Goal: Information Seeking & Learning: Learn about a topic

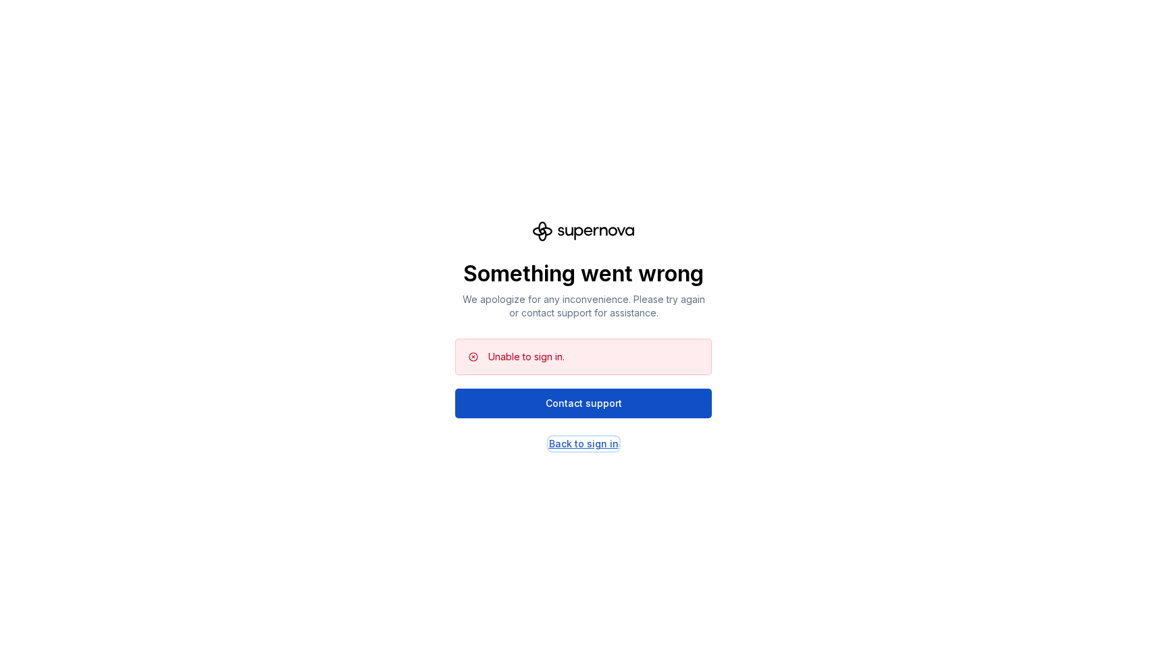
click at [575, 446] on div "Back to sign in" at bounding box center [584, 444] width 70 height 14
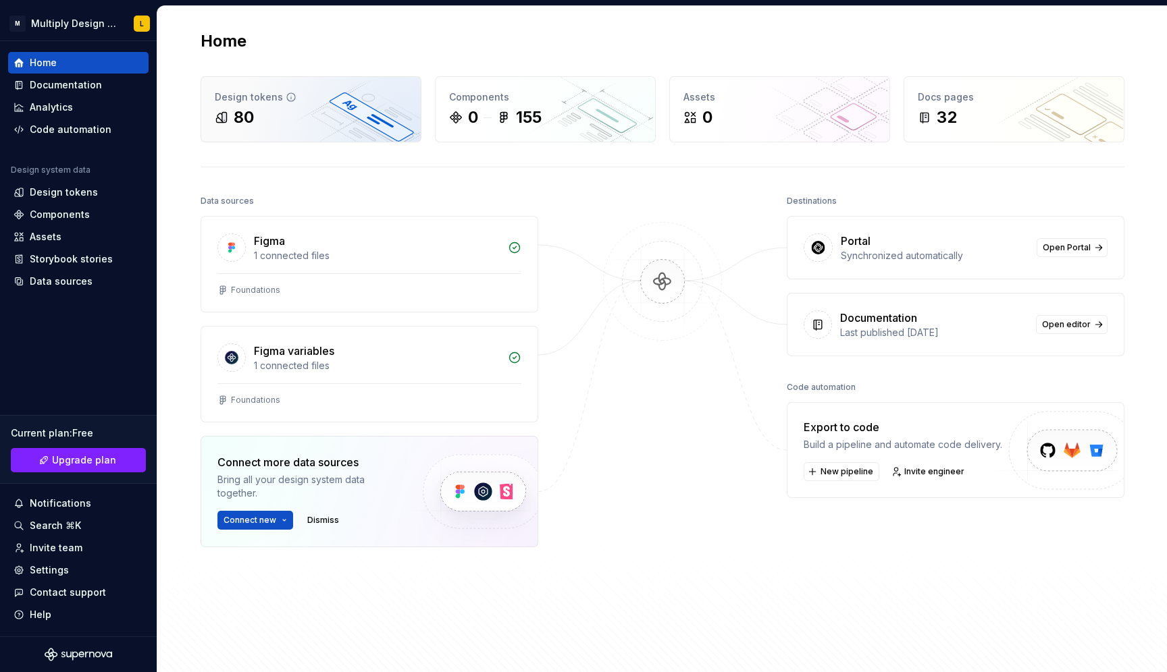
click at [334, 108] on div "80" at bounding box center [311, 118] width 192 height 22
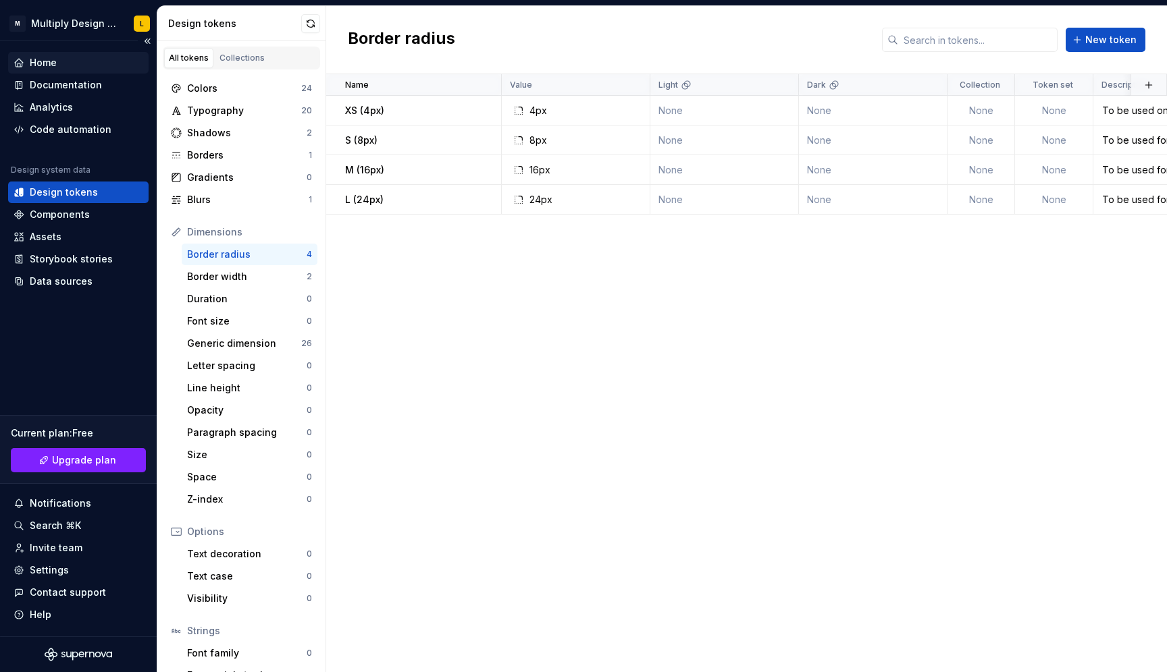
click at [56, 65] on div "Home" at bounding box center [43, 63] width 27 height 14
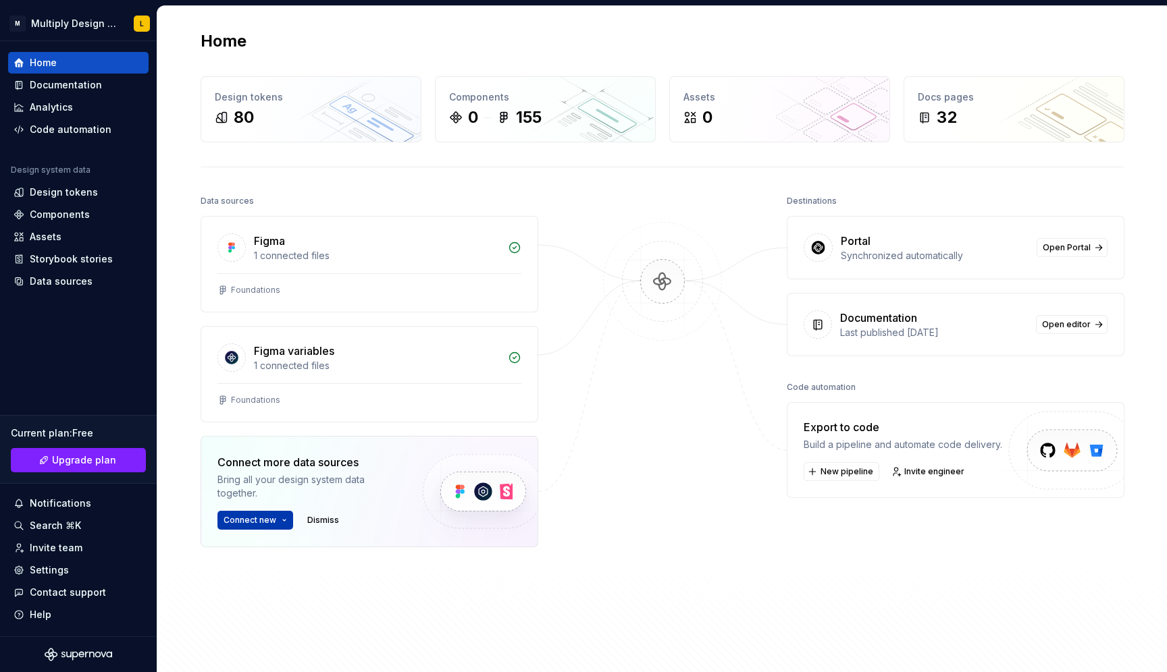
click at [263, 517] on span "Connect new" at bounding box center [249, 520] width 53 height 11
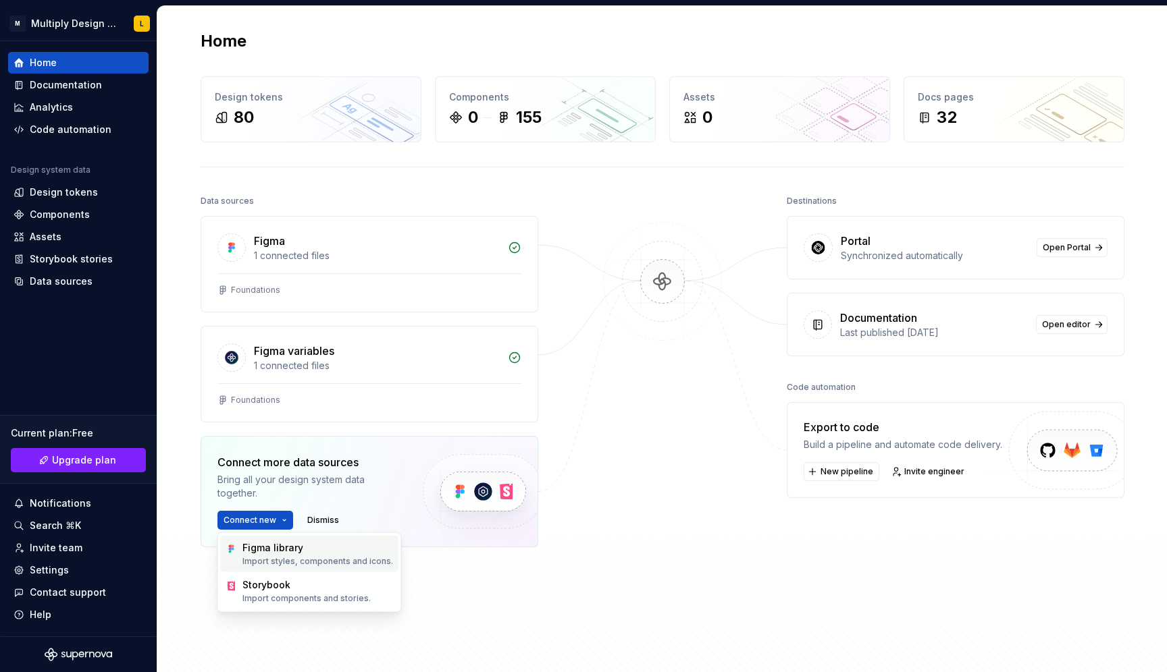
click at [266, 561] on p "Import styles, components and icons." at bounding box center [317, 561] width 151 height 11
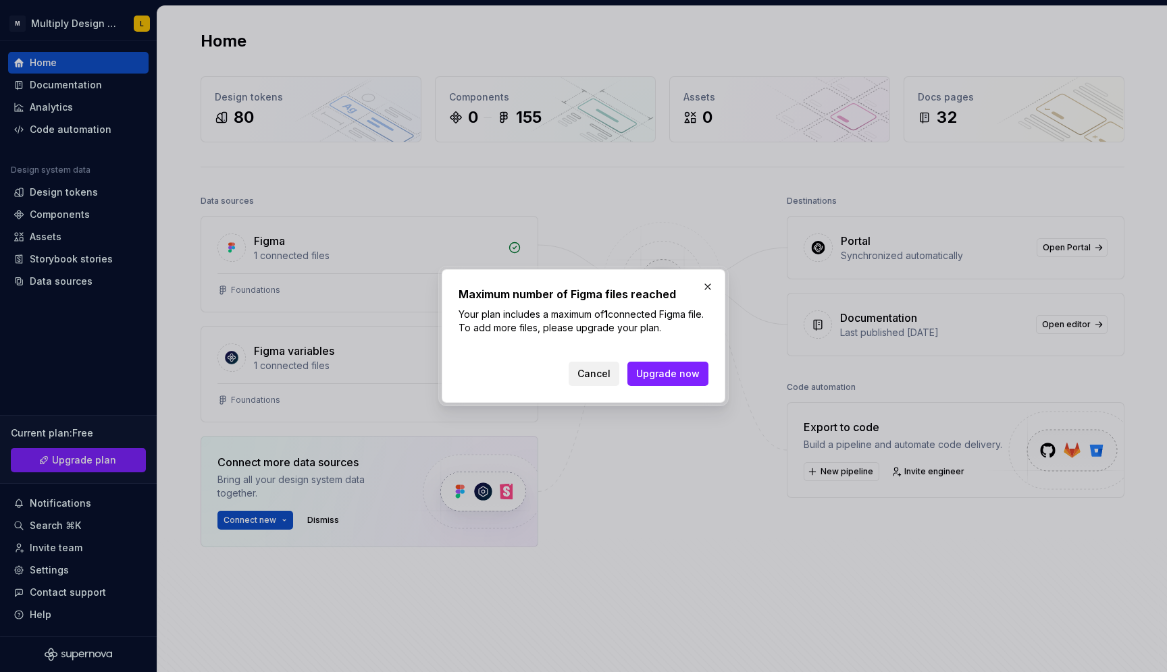
click at [597, 377] on span "Cancel" at bounding box center [593, 374] width 33 height 14
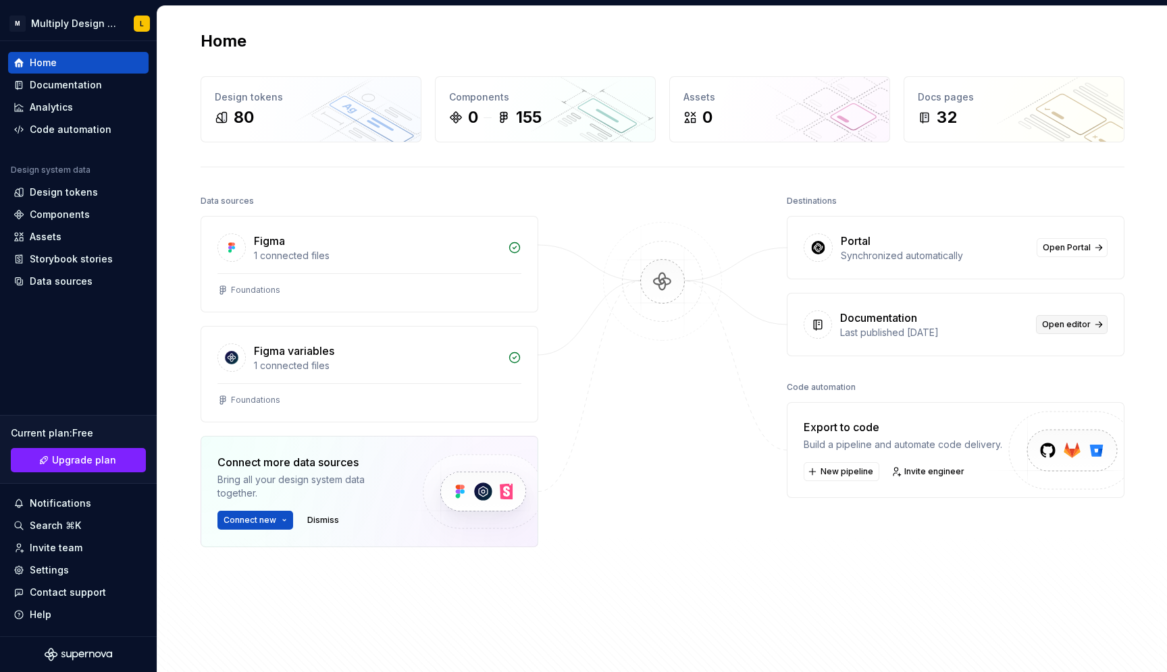
click at [1057, 326] on span "Open editor" at bounding box center [1066, 324] width 49 height 11
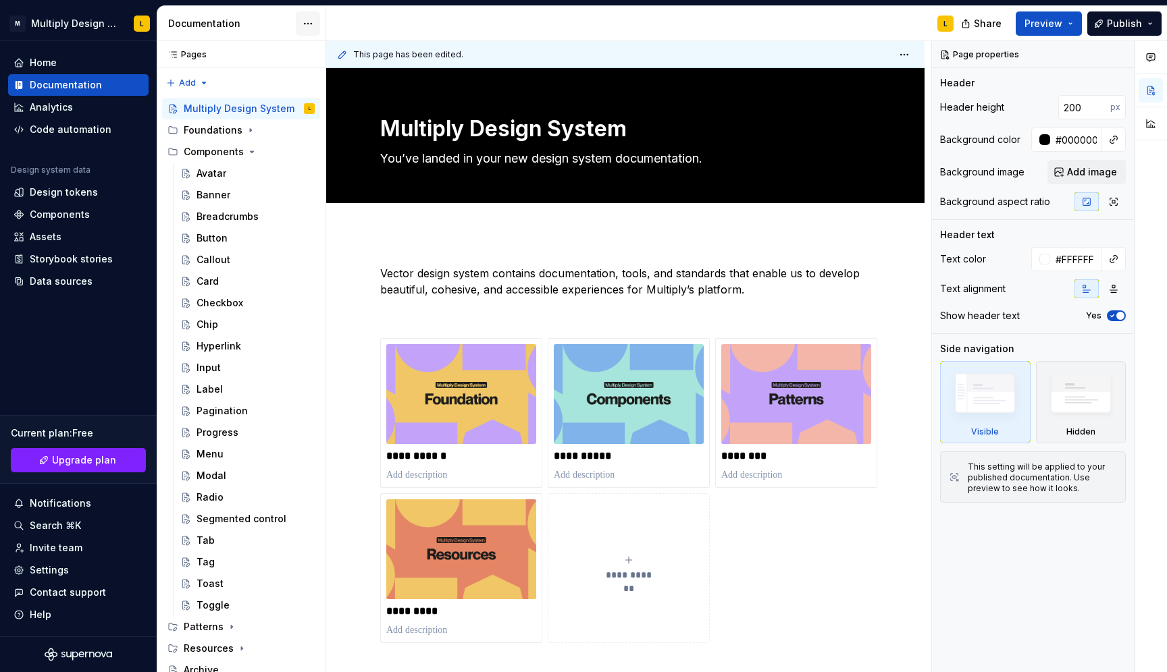
click at [304, 26] on html "M Multiply Design System L Home Documentation Analytics Code automation Design …" at bounding box center [583, 336] width 1167 height 672
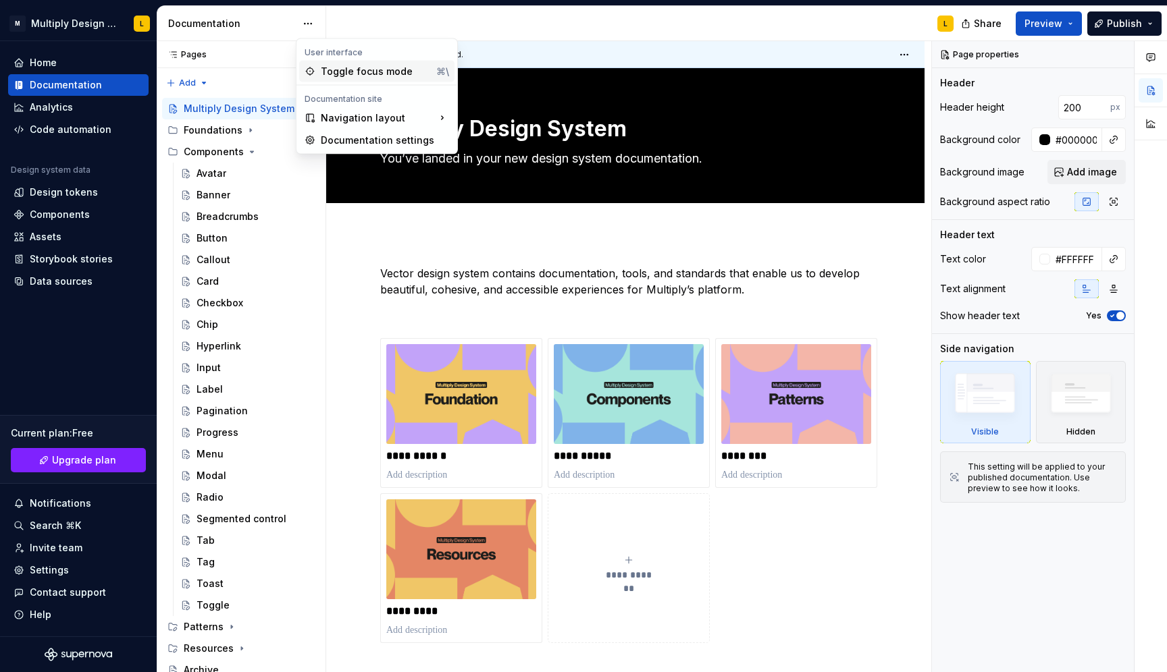
click at [341, 76] on div "Toggle focus mode" at bounding box center [376, 72] width 110 height 14
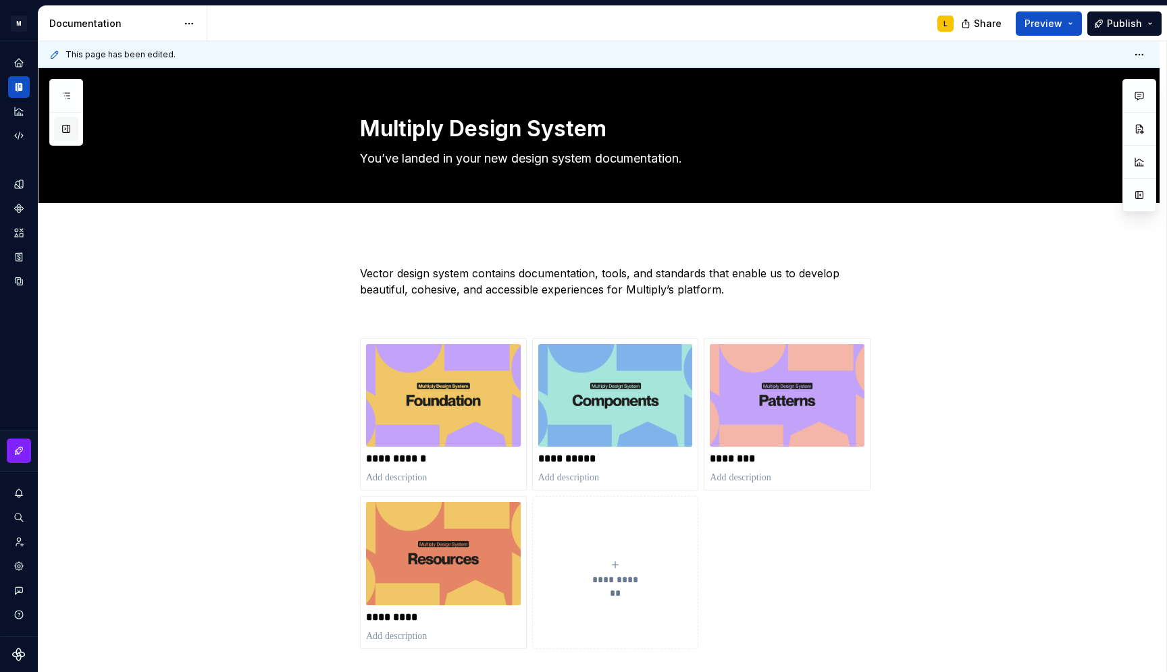
click at [66, 124] on button "button" at bounding box center [66, 129] width 24 height 24
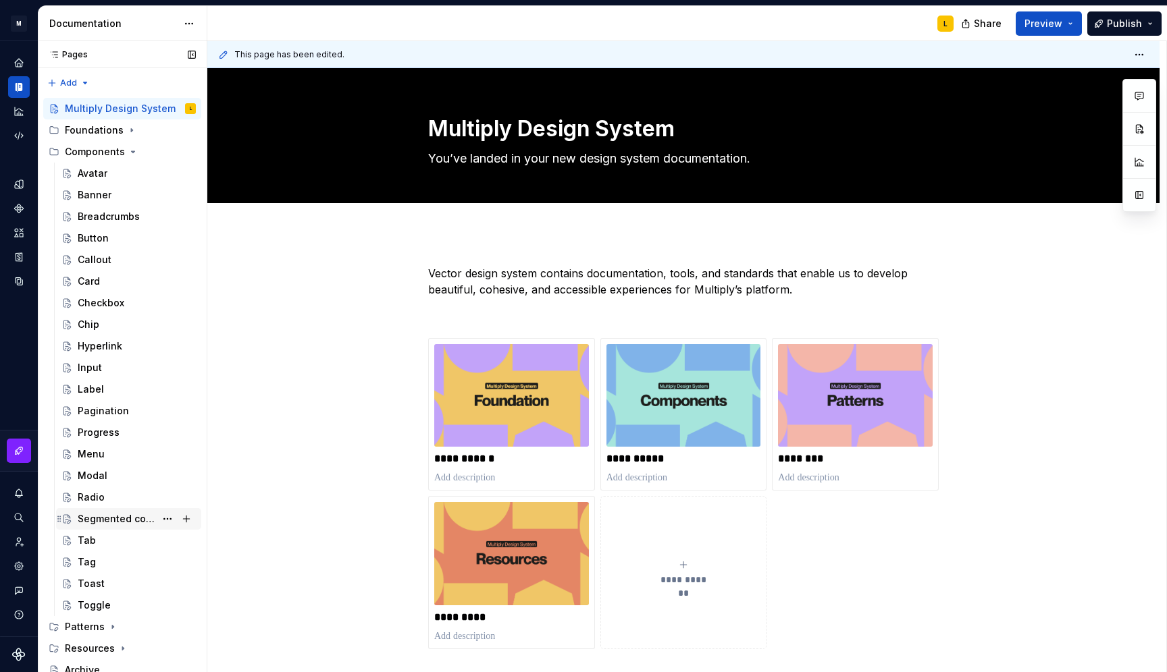
scroll to position [5, 0]
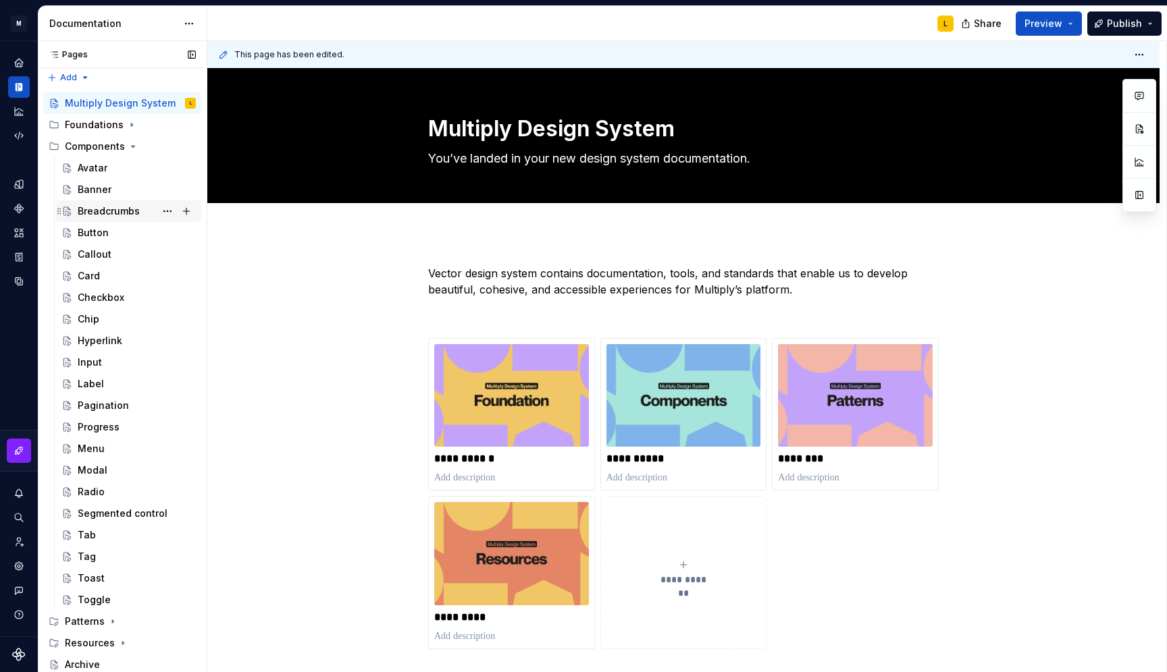
click at [122, 208] on div "Breadcrumbs" at bounding box center [109, 212] width 62 height 14
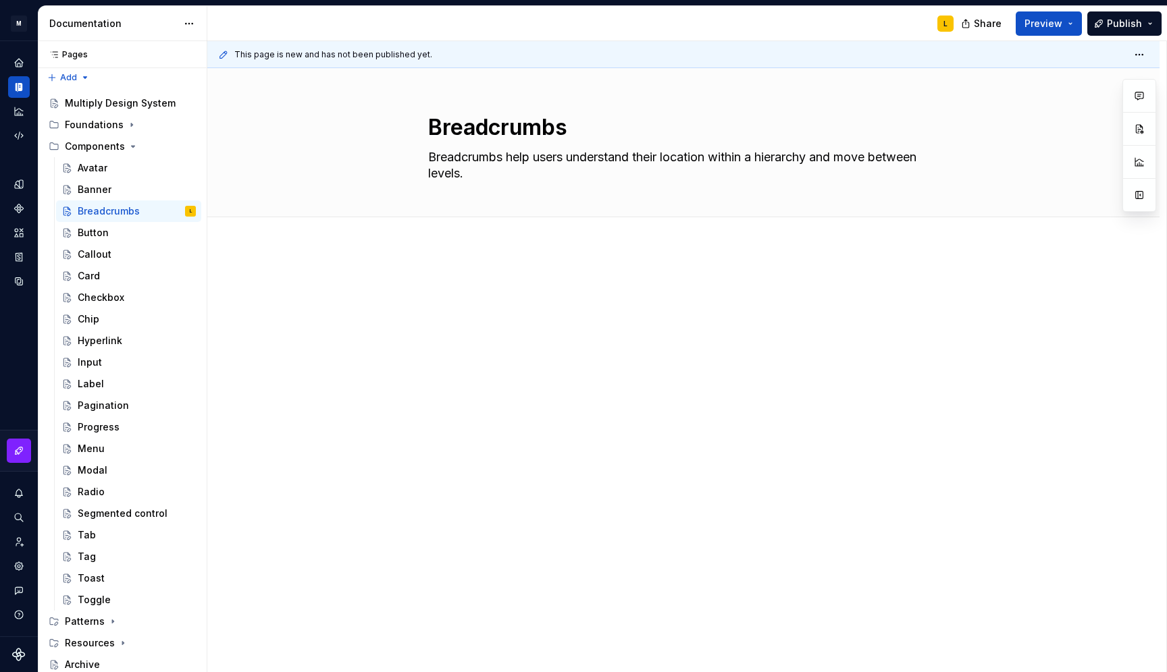
type textarea "*"
